Goal: Task Accomplishment & Management: Complete application form

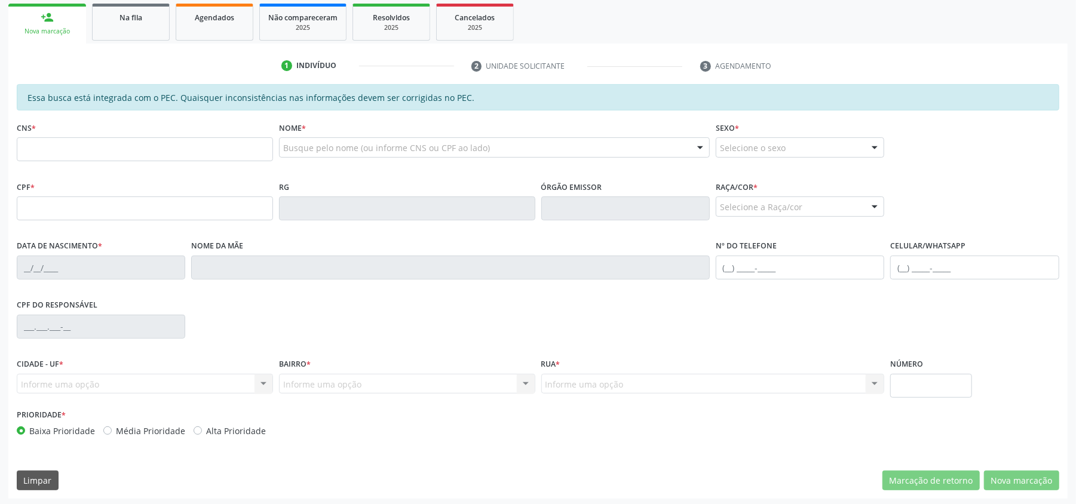
scroll to position [266, 0]
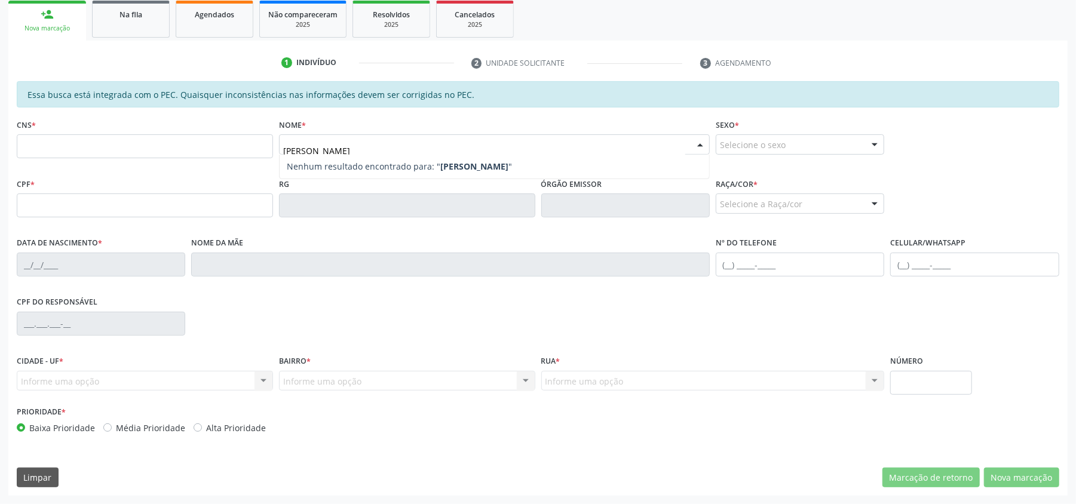
type input "[PERSON_NAME]"
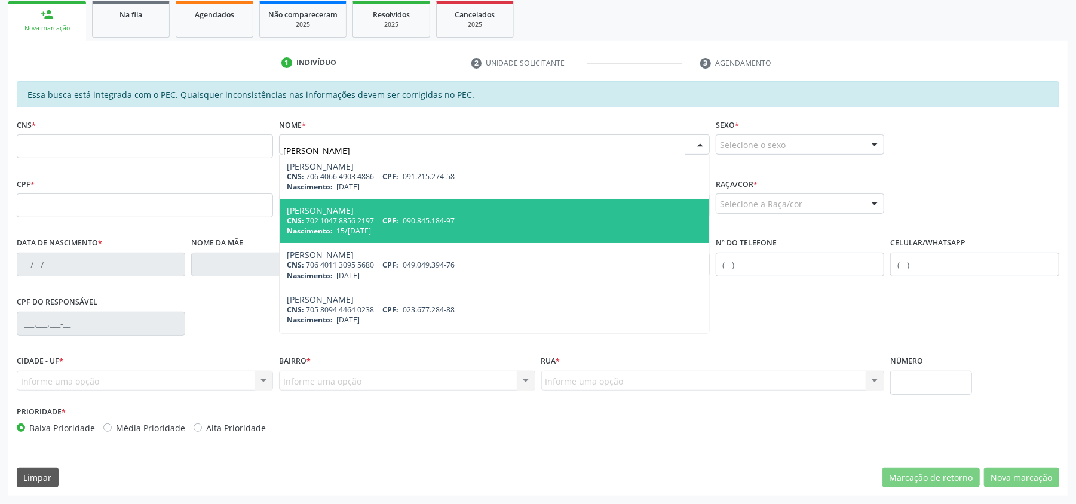
click at [319, 226] on span "Nascimento:" at bounding box center [310, 231] width 46 height 10
type input "702 1047 8856 2197"
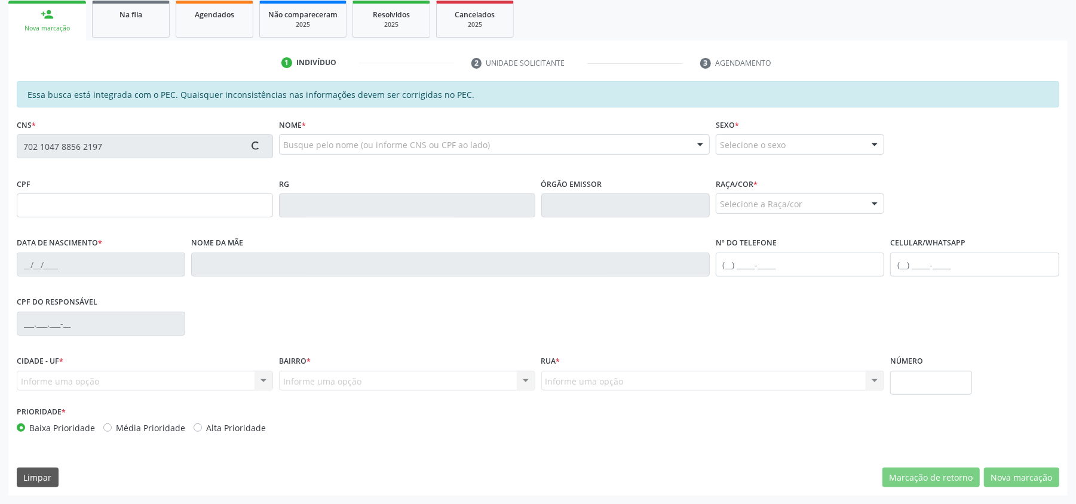
type input "090.845.184-97"
type input "15/[DATE]"
type input "[PERSON_NAME]"
type input "[PHONE_NUMBER]"
type input "296"
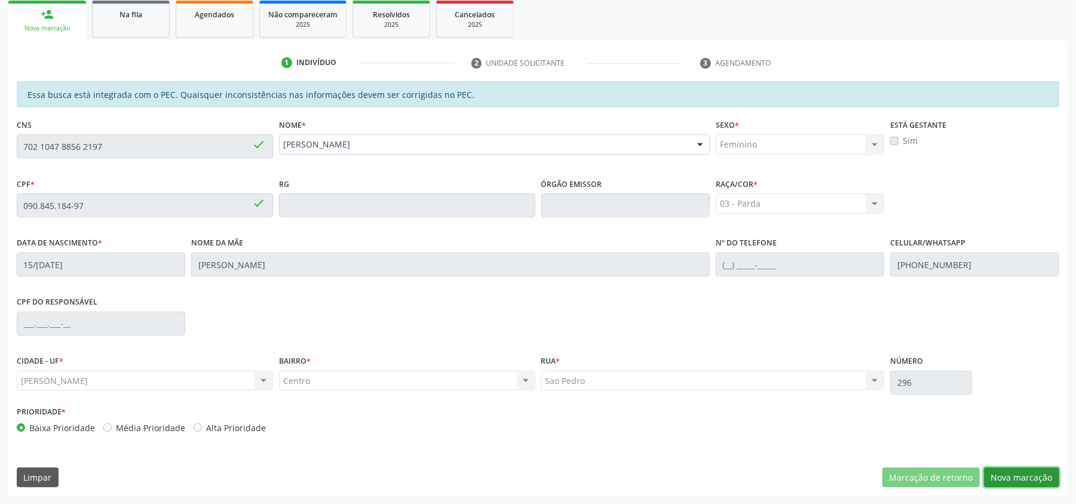
click at [1042, 482] on button "Nova marcação" at bounding box center [1021, 478] width 75 height 20
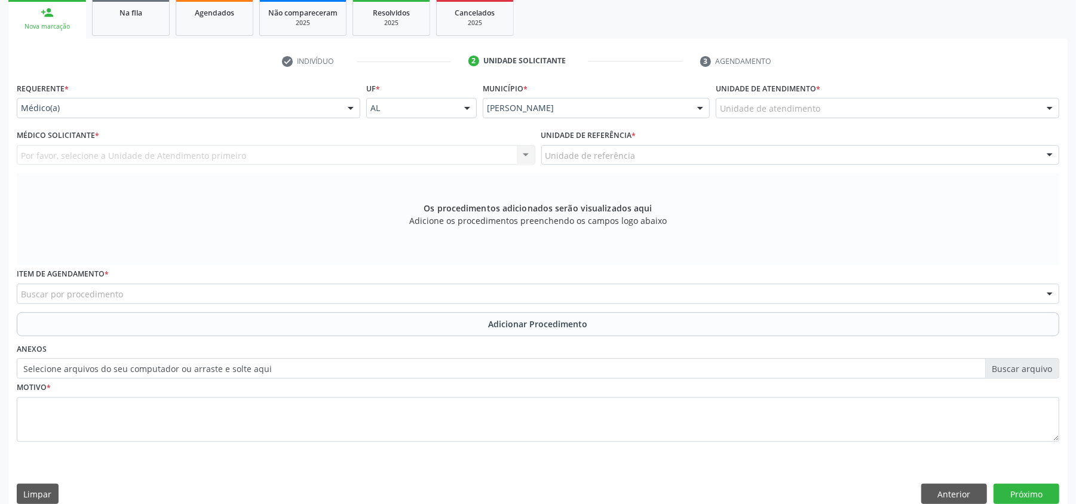
click at [283, 90] on div "Requerente * Médico(a) Médico(a) Enfermeiro(a) Paciente Nenhum resultado encont…" at bounding box center [189, 98] width 344 height 38
click at [263, 149] on div "Por favor, selecione a Unidade de Atendimento primeiro Nenhum resultado encontr…" at bounding box center [276, 155] width 519 height 20
click at [259, 156] on div "Por favor, selecione a Unidade de Atendimento primeiro Nenhum resultado encontr…" at bounding box center [276, 155] width 519 height 20
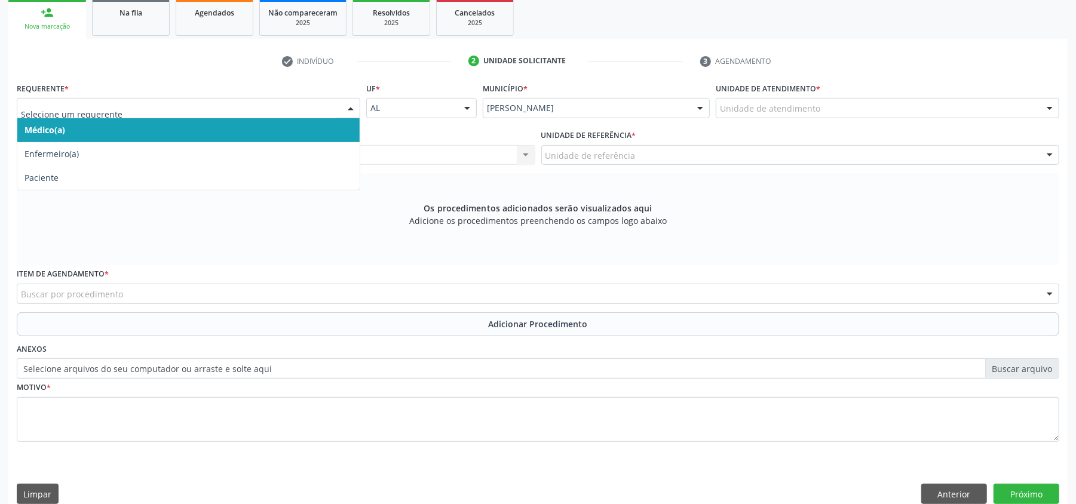
click at [357, 110] on div at bounding box center [351, 109] width 18 height 20
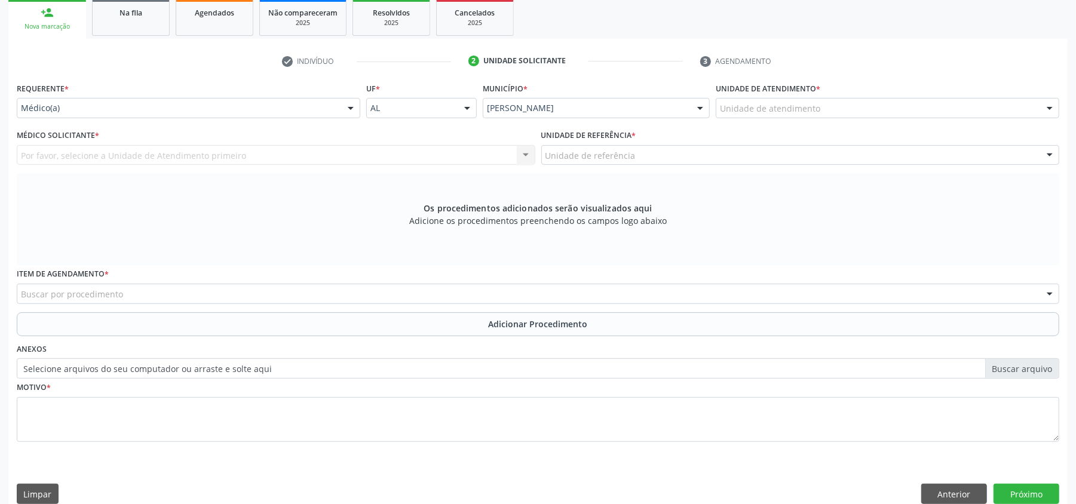
click at [527, 133] on div "Médico Solicitante * Por favor, selecione a Unidade de Atendimento primeiro Nen…" at bounding box center [276, 146] width 519 height 38
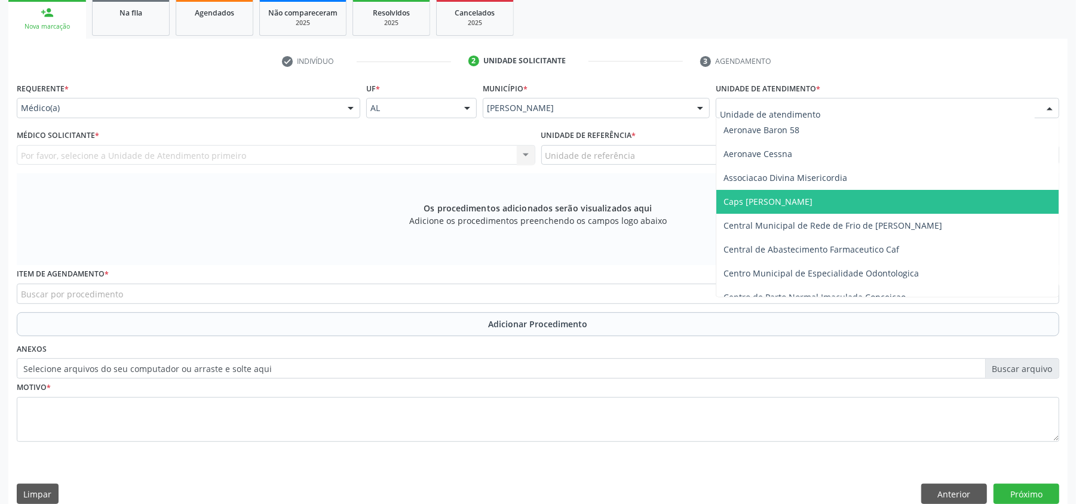
click at [763, 209] on span "Caps [PERSON_NAME]" at bounding box center [888, 202] width 342 height 24
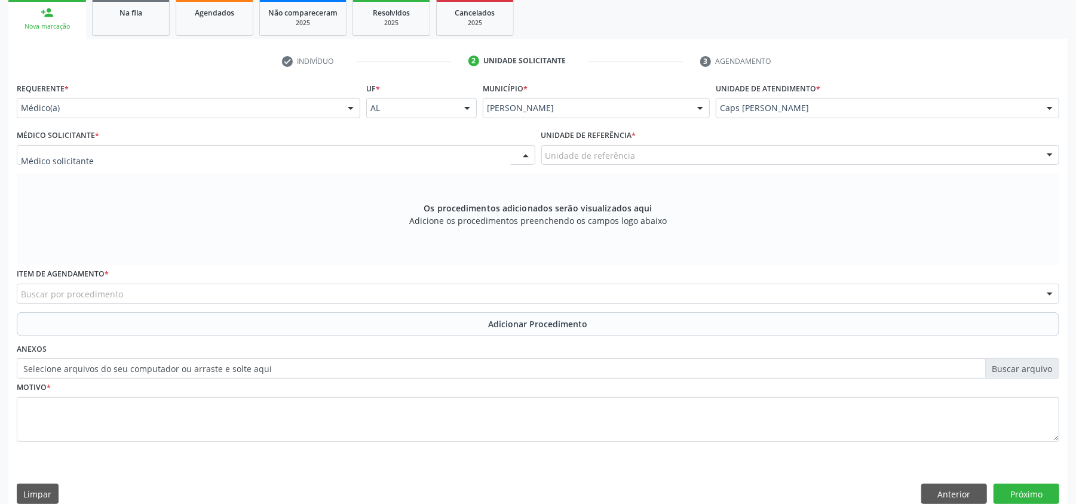
click at [335, 159] on div at bounding box center [276, 155] width 519 height 20
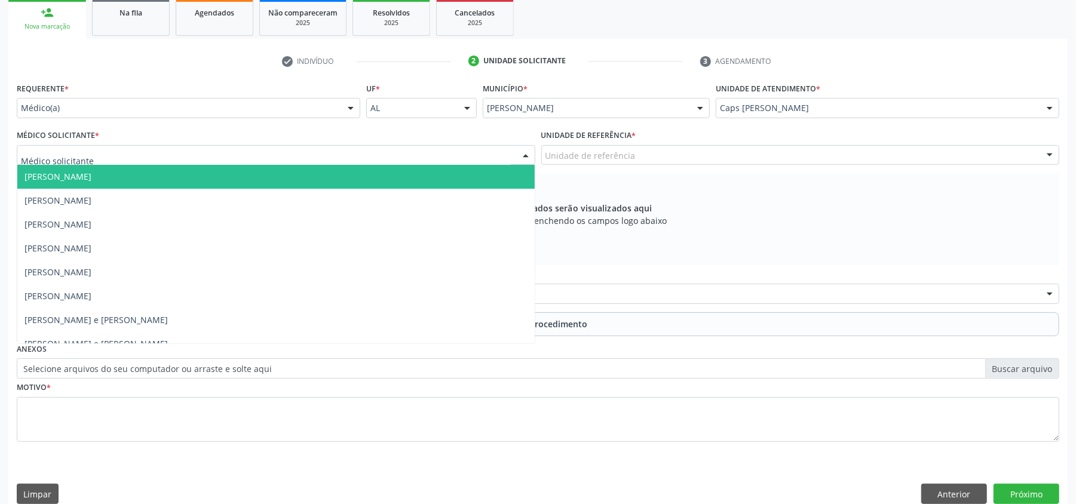
click at [307, 167] on span "[PERSON_NAME]" at bounding box center [276, 177] width 518 height 24
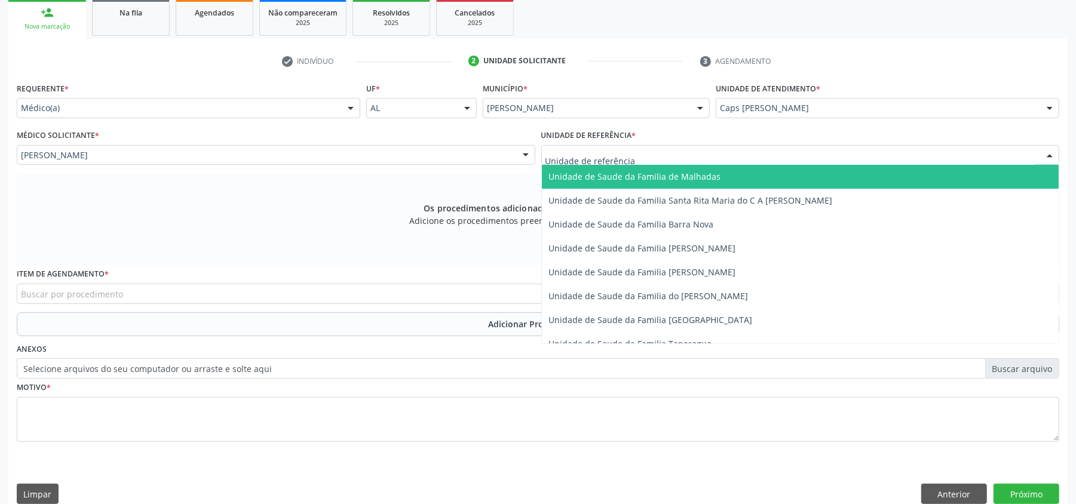
click at [589, 149] on div at bounding box center [801, 155] width 519 height 20
click at [577, 181] on span "Unidade de Saude da Familia de Malhadas" at bounding box center [635, 176] width 172 height 11
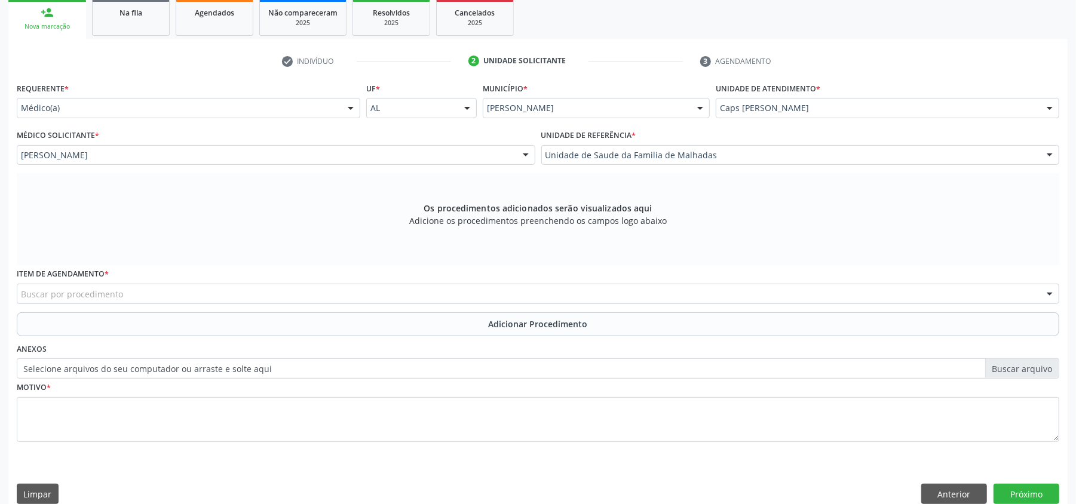
click at [228, 295] on div "Buscar por procedimento" at bounding box center [538, 294] width 1043 height 20
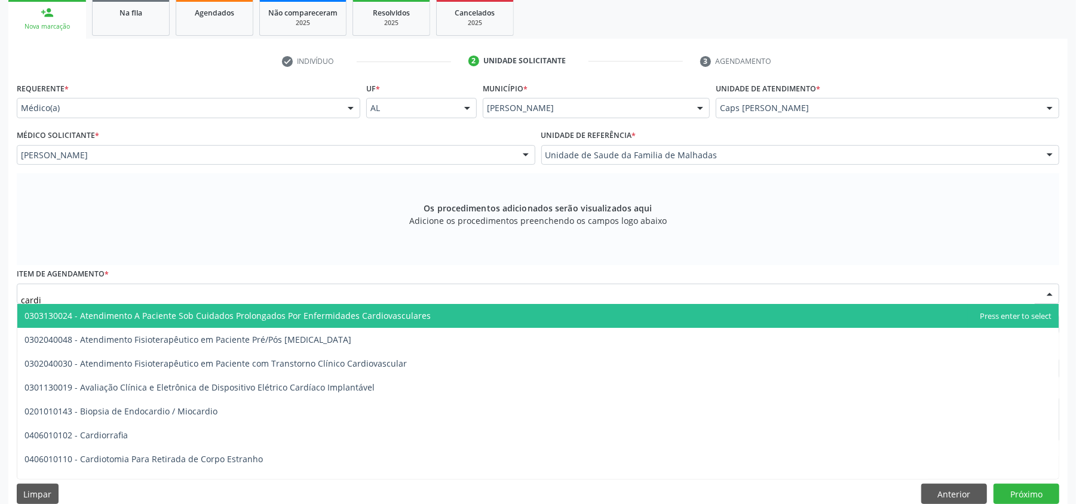
type input "cardio"
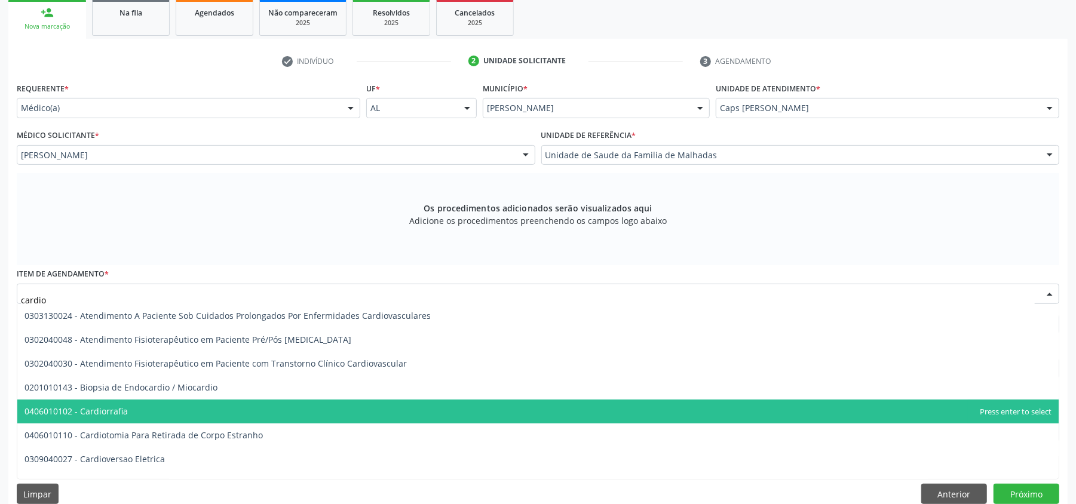
click at [137, 406] on span "0406010102 - Cardiorrafia" at bounding box center [538, 412] width 1042 height 24
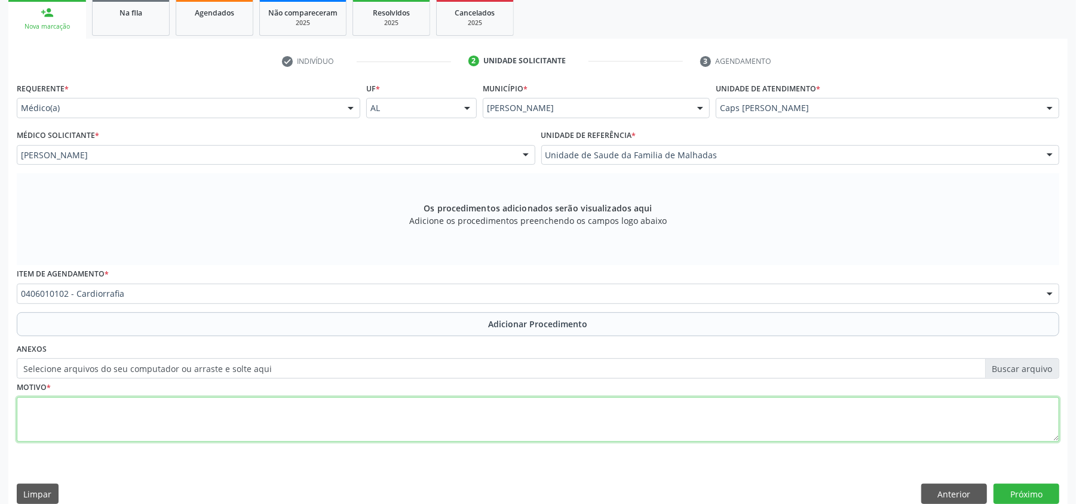
click at [196, 409] on textarea at bounding box center [538, 419] width 1043 height 45
type textarea "teste"
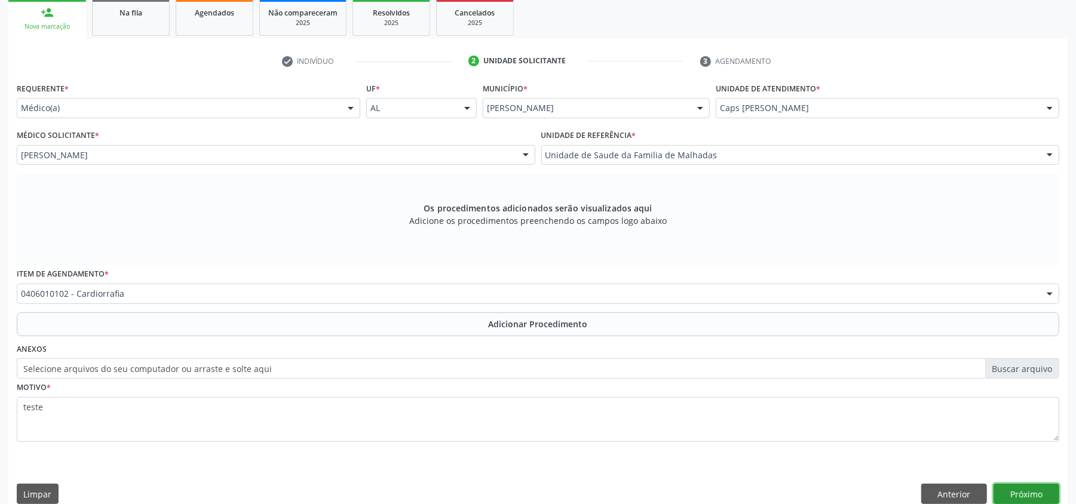
click at [1034, 489] on button "Próximo" at bounding box center [1027, 494] width 66 height 20
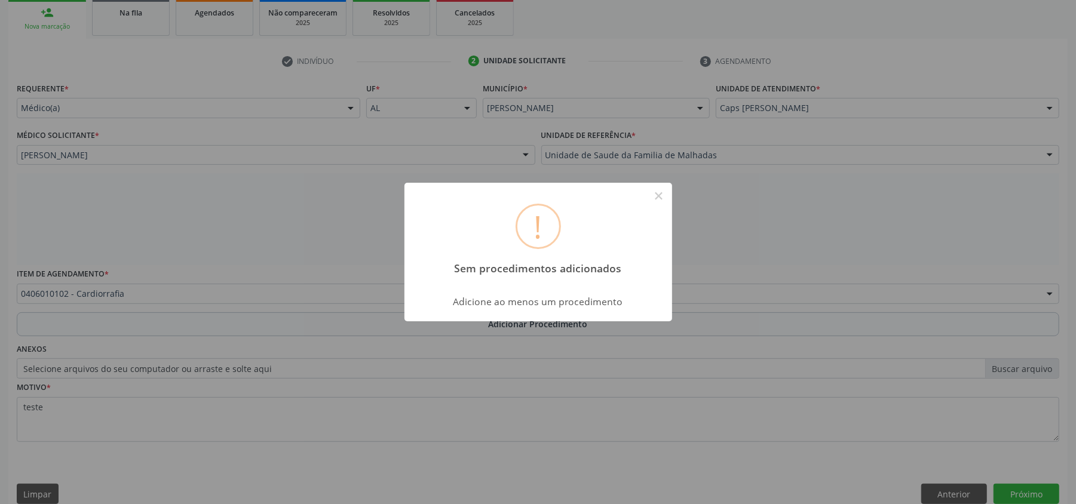
drag, startPoint x: 652, startPoint y: 195, endPoint x: 704, endPoint y: 220, distance: 58.3
click at [653, 196] on button "×" at bounding box center [659, 196] width 20 height 20
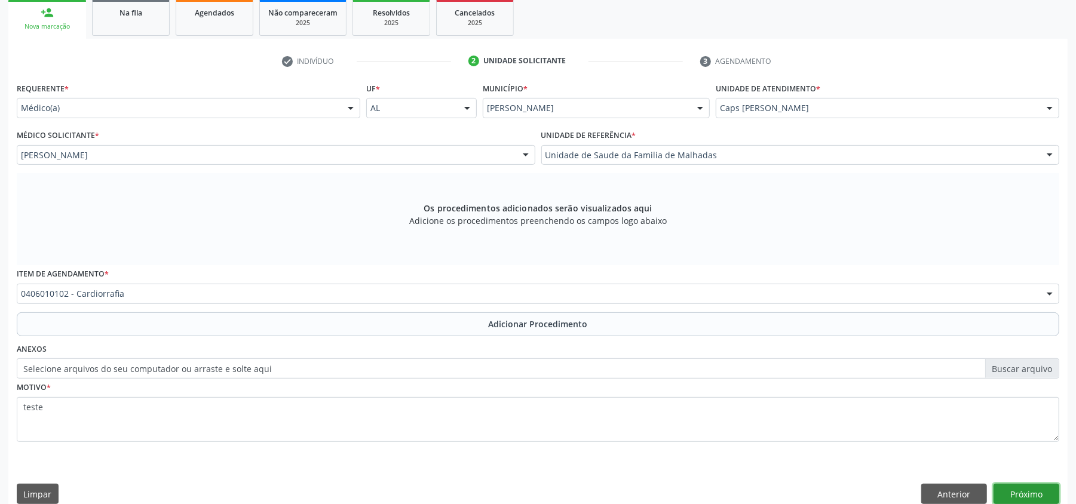
scroll to position [268, 0]
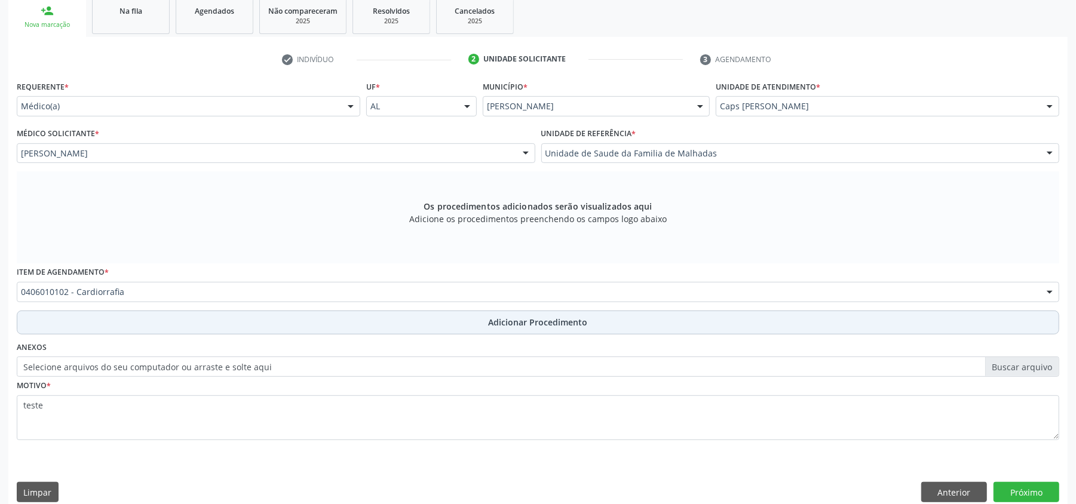
click at [513, 323] on span "Adicionar Procedimento" at bounding box center [538, 322] width 99 height 13
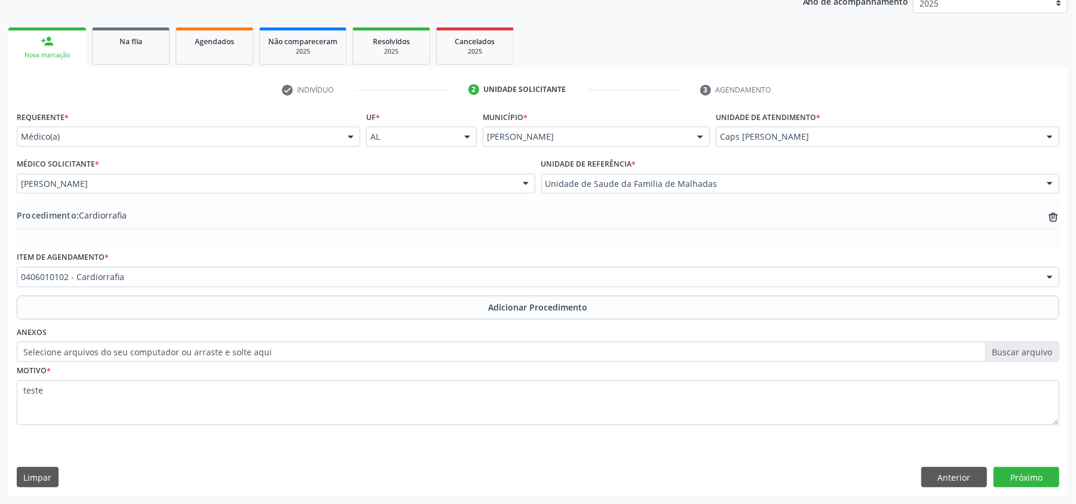
scroll to position [239, 0]
click at [1031, 479] on button "Próximo" at bounding box center [1027, 477] width 66 height 20
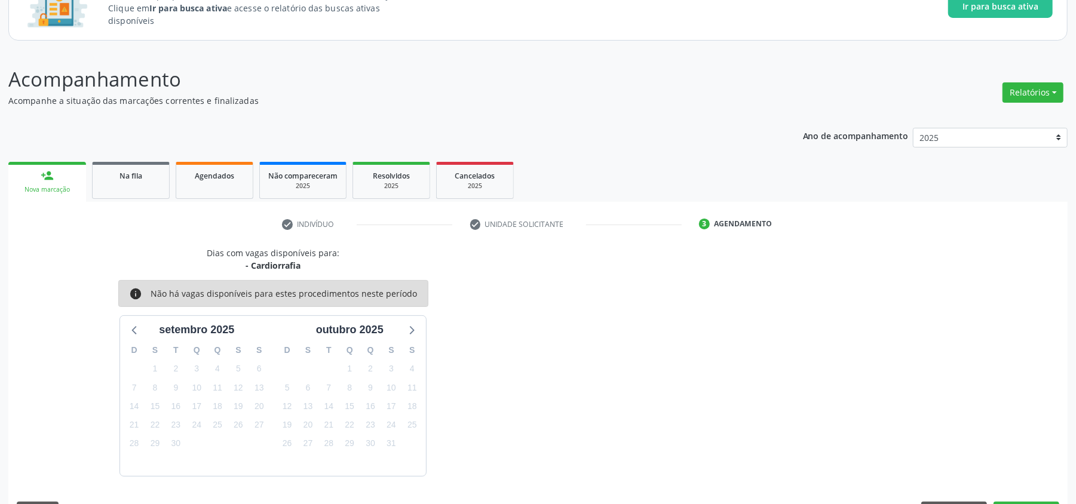
scroll to position [139, 0]
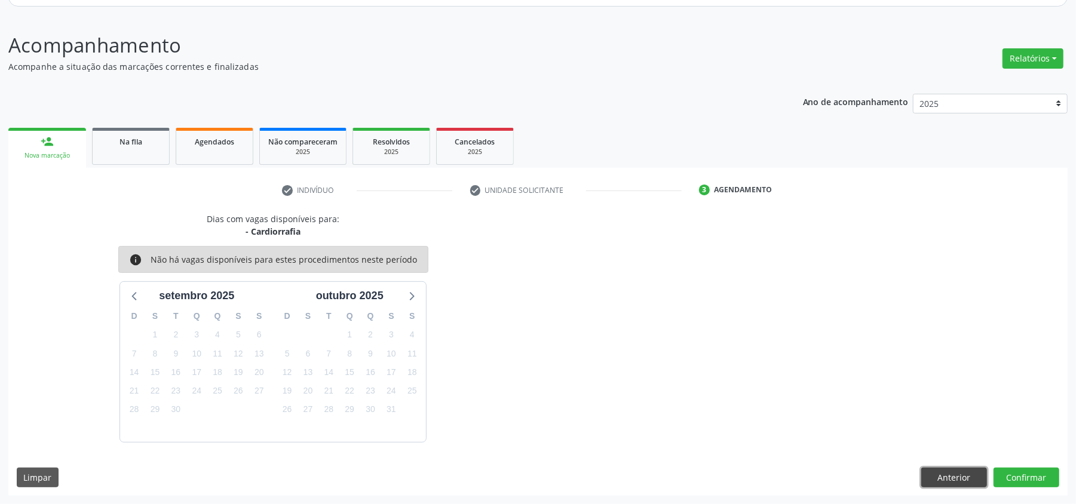
click at [955, 473] on button "Anterior" at bounding box center [955, 478] width 66 height 20
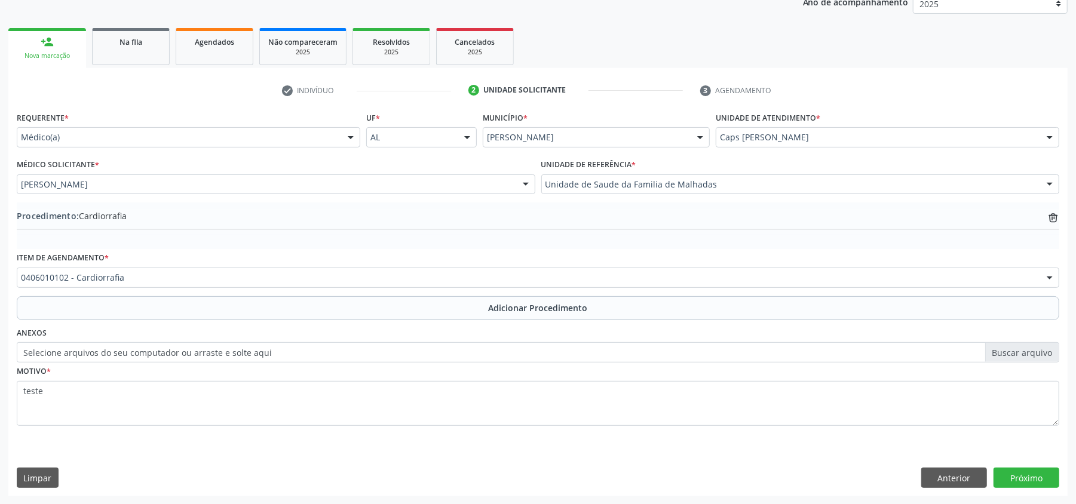
scroll to position [239, 0]
click at [966, 482] on button "Anterior" at bounding box center [955, 477] width 66 height 20
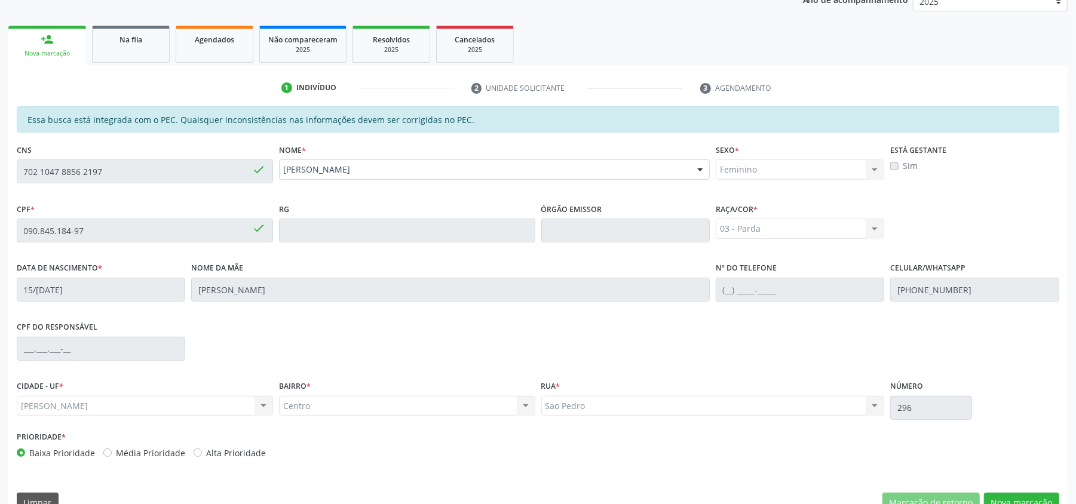
scroll to position [266, 0]
